Goal: Task Accomplishment & Management: Manage account settings

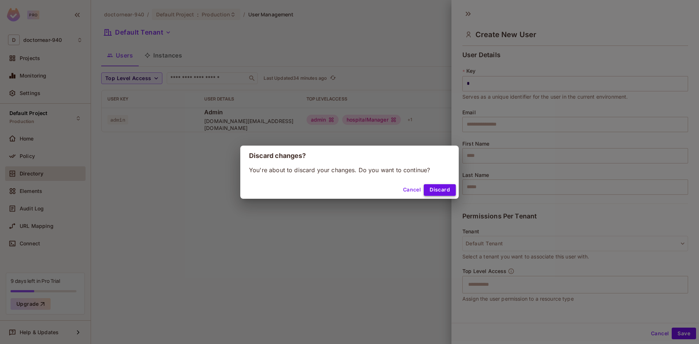
click at [434, 188] on button "Discard" at bounding box center [440, 190] width 32 height 12
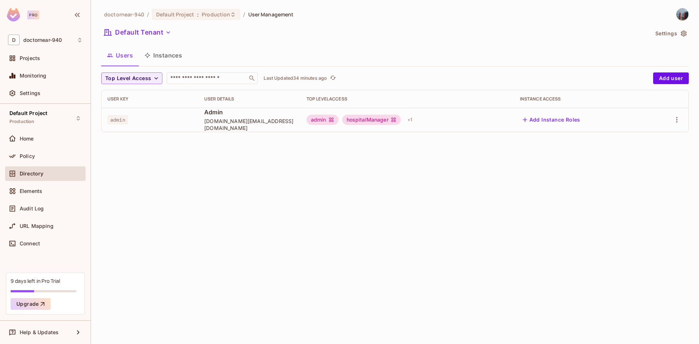
click at [32, 177] on div "Directory" at bounding box center [45, 173] width 75 height 9
click at [125, 170] on div "doctornear-940 / Default Project : Production / User Management Default Tenant …" at bounding box center [395, 172] width 608 height 344
click at [163, 35] on button "Default Tenant" at bounding box center [137, 33] width 73 height 12
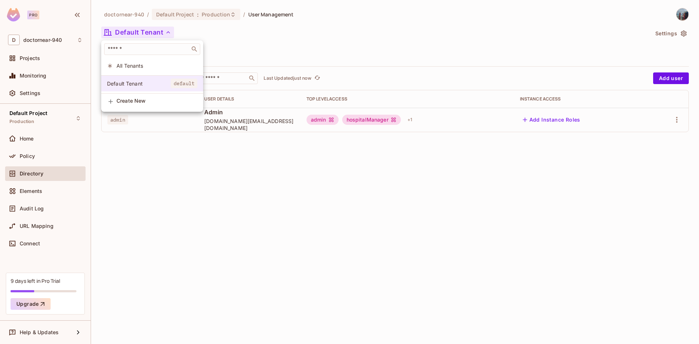
click at [130, 83] on span "Default Tenant" at bounding box center [139, 83] width 64 height 7
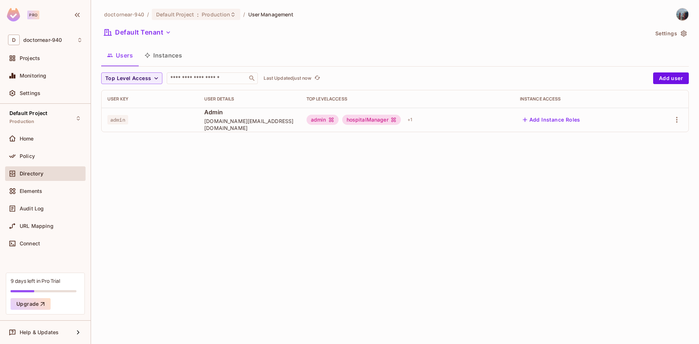
click at [146, 149] on div "doctornear-940 / Default Project : Production / User Management Default Tenant …" at bounding box center [395, 172] width 608 height 344
click at [204, 80] on input "text" at bounding box center [207, 78] width 76 height 7
click at [174, 162] on div "doctornear-940 / Default Project : Production / User Management Default Tenant …" at bounding box center [395, 172] width 608 height 344
click at [319, 77] on icon "refresh" at bounding box center [317, 78] width 6 height 6
click at [227, 171] on div "doctornear-940 / Default Project : Production / User Management Default Tenant …" at bounding box center [395, 172] width 608 height 344
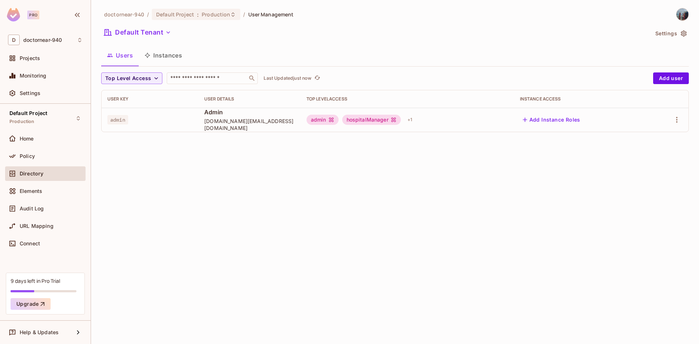
drag, startPoint x: 434, startPoint y: 172, endPoint x: 475, endPoint y: 146, distance: 47.7
click at [435, 172] on div "doctornear-940 / Default Project : Production / User Management Default Tenant …" at bounding box center [395, 172] width 608 height 344
click at [42, 157] on div "Policy" at bounding box center [51, 156] width 63 height 6
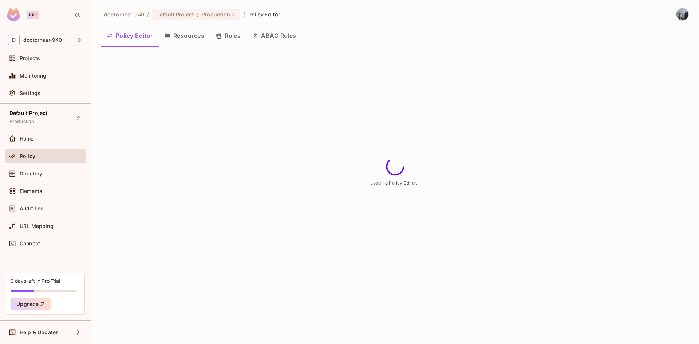
click at [226, 31] on div "Policy Editor Resources Roles ABAC Rules" at bounding box center [395, 36] width 588 height 18
click at [226, 34] on button "Roles" at bounding box center [228, 36] width 36 height 18
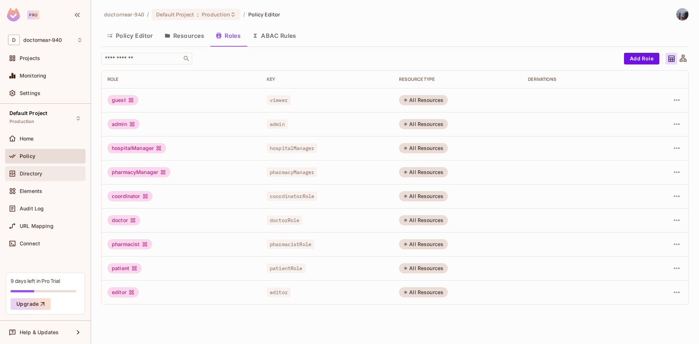
click at [40, 178] on div "Directory" at bounding box center [45, 173] width 80 height 15
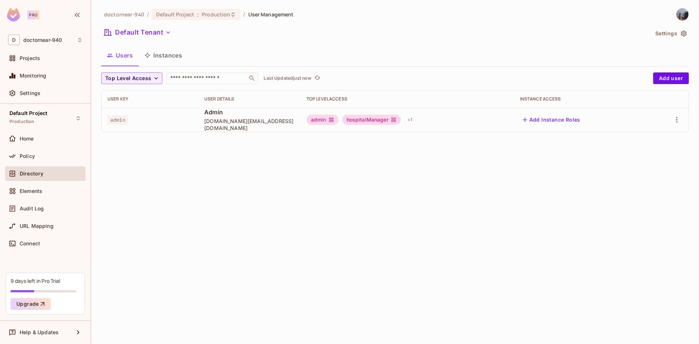
click at [158, 140] on div "doctornear-940 / Default Project : Production / User Management Default Tenant …" at bounding box center [395, 172] width 608 height 344
click at [318, 76] on icon "refresh" at bounding box center [318, 78] width 6 height 4
click at [207, 154] on div "doctornear-940 / Default Project : Production / User Management Default Tenant …" at bounding box center [395, 172] width 608 height 344
click at [31, 189] on span "Elements" at bounding box center [31, 191] width 23 height 6
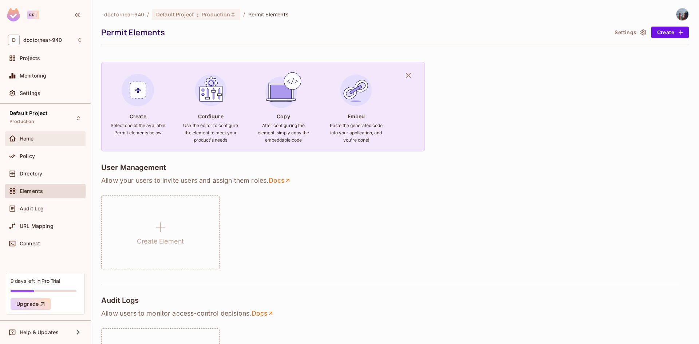
click at [44, 140] on div "Home" at bounding box center [51, 139] width 63 height 6
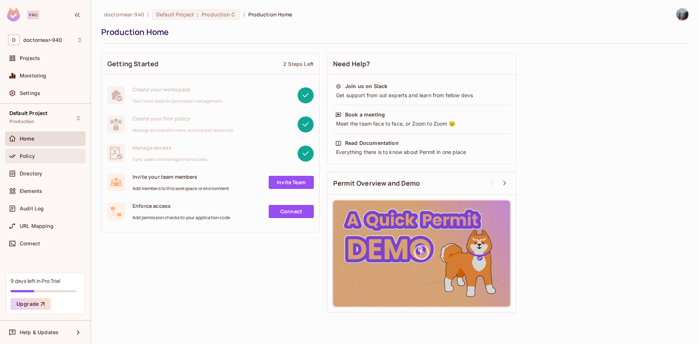
click at [27, 157] on span "Policy" at bounding box center [27, 156] width 15 height 6
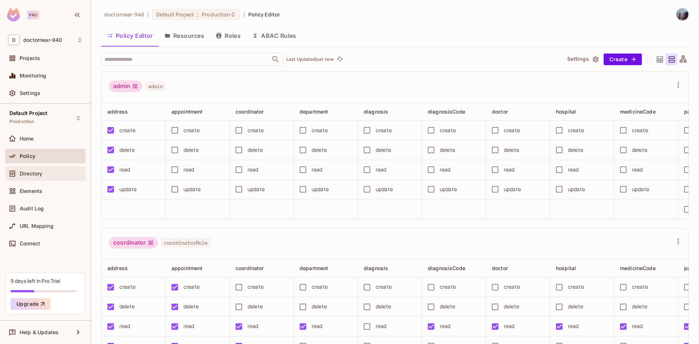
click at [25, 176] on span "Directory" at bounding box center [31, 174] width 23 height 6
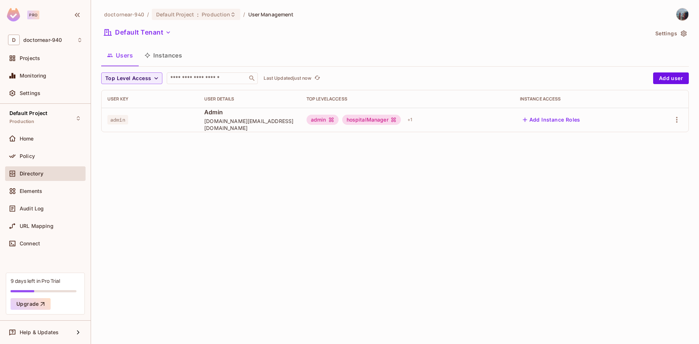
click at [260, 162] on div "doctornear-940 / Default Project : Production / User Management Default Tenant …" at bounding box center [395, 172] width 608 height 344
click at [223, 162] on div "doctornear-940 / Default Project : Production / User Management Default Tenant …" at bounding box center [395, 172] width 608 height 344
click at [161, 173] on div "doctornear-940 / Default Project : Production / User Management Default Tenant …" at bounding box center [395, 172] width 608 height 344
click at [679, 118] on icon "button" at bounding box center [677, 119] width 9 height 9
click at [505, 172] on div at bounding box center [349, 172] width 699 height 344
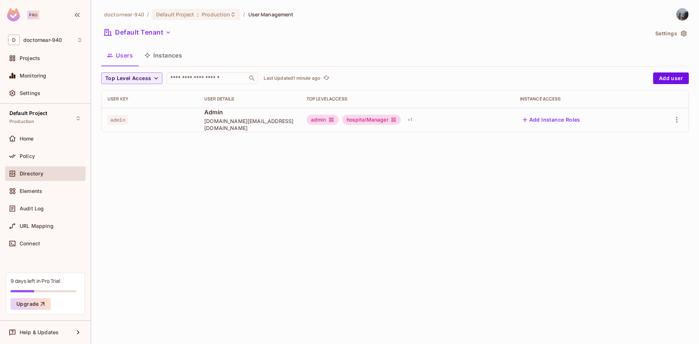
click at [314, 318] on div "doctornear-940 / Default Project : Production / User Management Default Tenant …" at bounding box center [395, 172] width 608 height 344
click at [208, 188] on div "doctornear-940 / Default Project : Production / User Management Default Tenant …" at bounding box center [395, 172] width 608 height 344
click at [319, 247] on div "doctornear-940 / Default Project : Production / User Management Default Tenant …" at bounding box center [395, 172] width 608 height 344
click at [44, 38] on span "doctornear-940" at bounding box center [42, 40] width 39 height 6
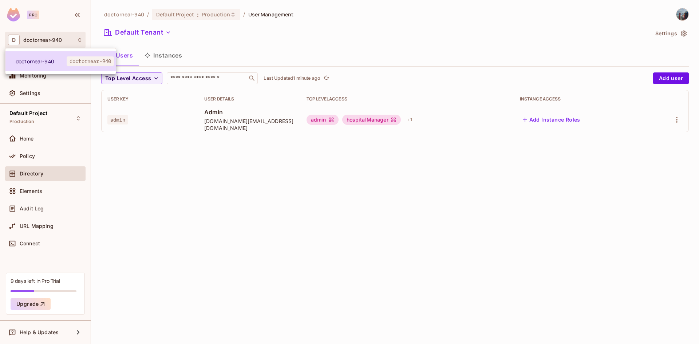
click at [38, 63] on span "doctornear-940" at bounding box center [41, 61] width 51 height 7
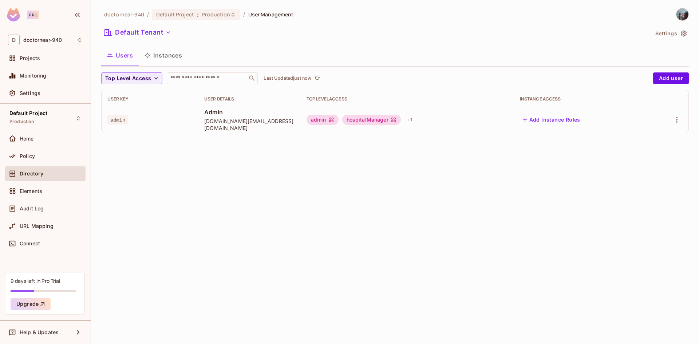
click at [138, 180] on div "doctornear-940 / Default Project : Production / User Management Default Tenant …" at bounding box center [395, 172] width 608 height 344
click at [49, 111] on div "Default Project Production" at bounding box center [45, 118] width 80 height 20
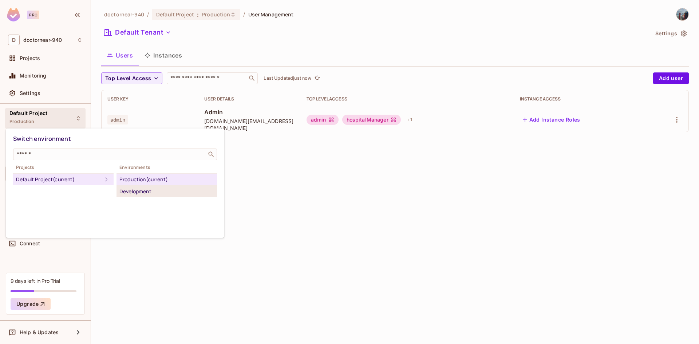
click at [135, 192] on div "Development" at bounding box center [166, 191] width 95 height 9
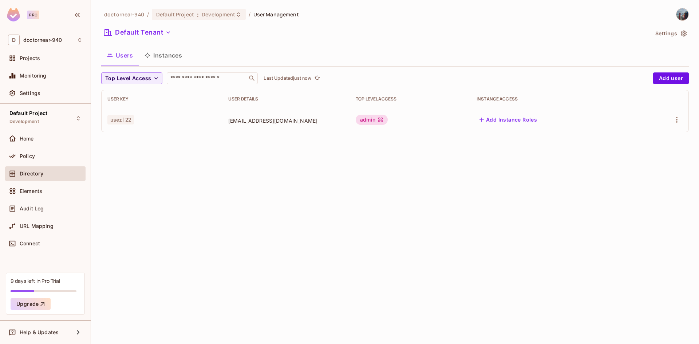
click at [174, 143] on div "doctornear-940 / Default Project : Development / User Management Default Tenant…" at bounding box center [395, 172] width 608 height 344
click at [236, 145] on div "doctornear-940 / Default Project : Development / User Management Default Tenant…" at bounding box center [395, 172] width 608 height 344
click at [308, 165] on div "doctornear-940 / Default Project : Development / User Management Default Tenant…" at bounding box center [395, 172] width 608 height 344
click at [258, 166] on div "doctornear-940 / Default Project : Development / User Management Default Tenant…" at bounding box center [395, 172] width 608 height 344
click at [231, 168] on div "doctornear-940 / Default Project : Development / User Management Default Tenant…" at bounding box center [395, 172] width 608 height 344
